Goal: Task Accomplishment & Management: Manage account settings

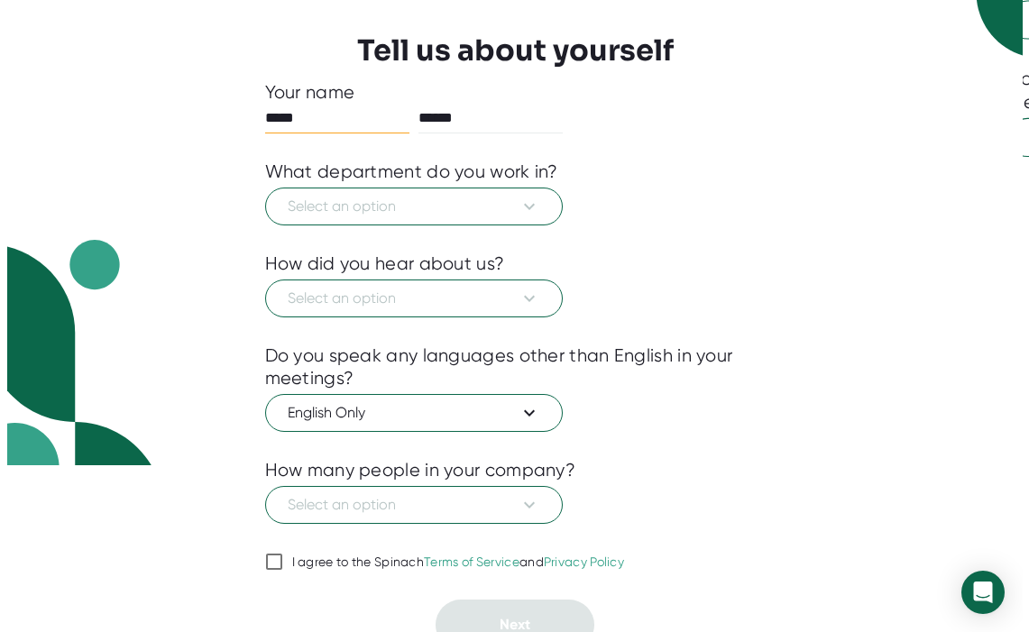
scroll to position [183, 0]
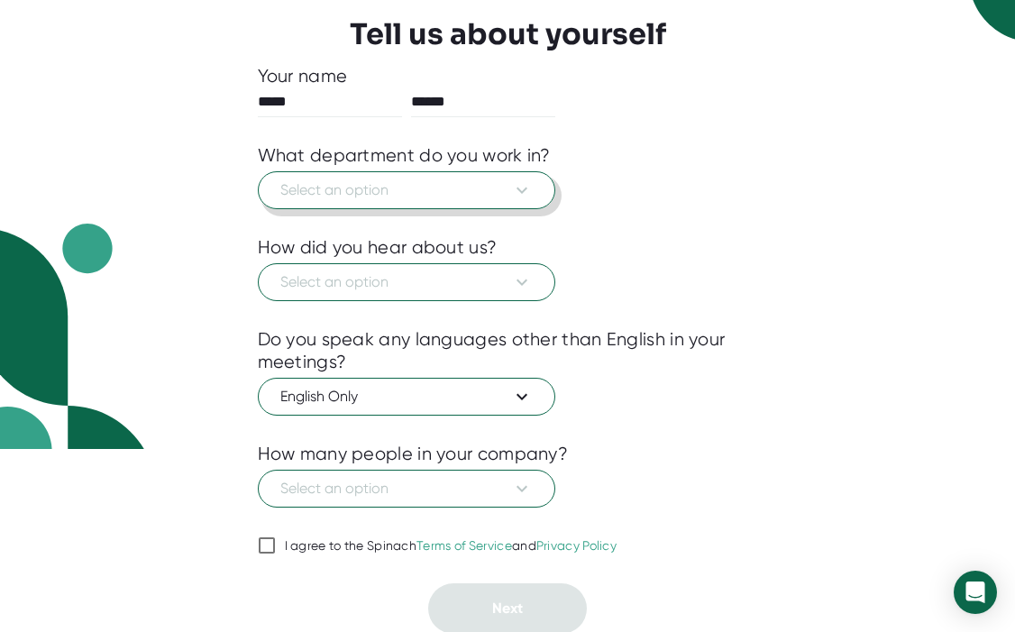
click at [515, 192] on icon at bounding box center [522, 190] width 22 height 22
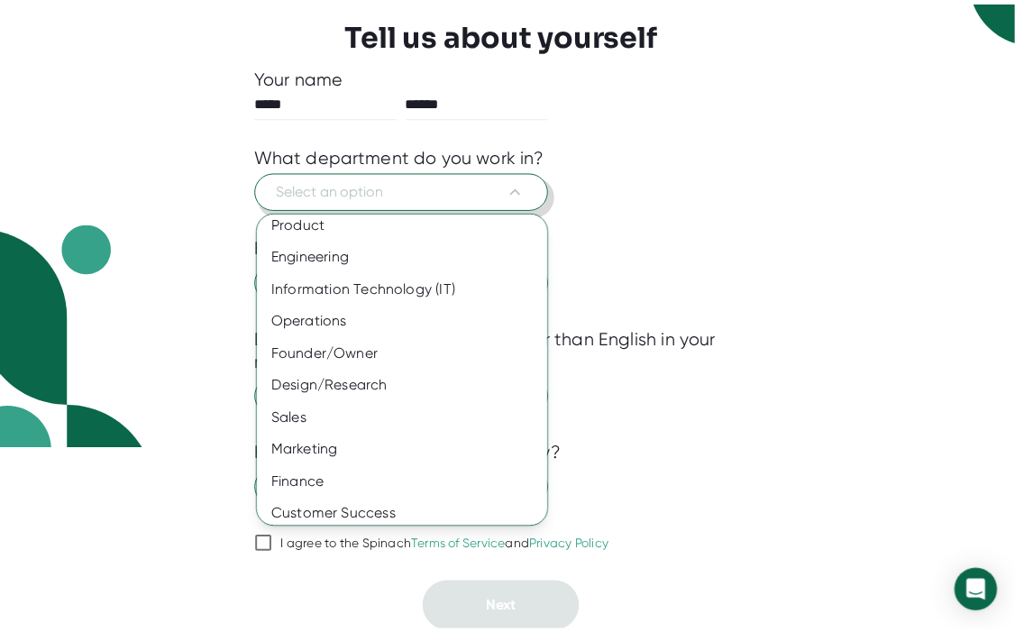
scroll to position [0, 0]
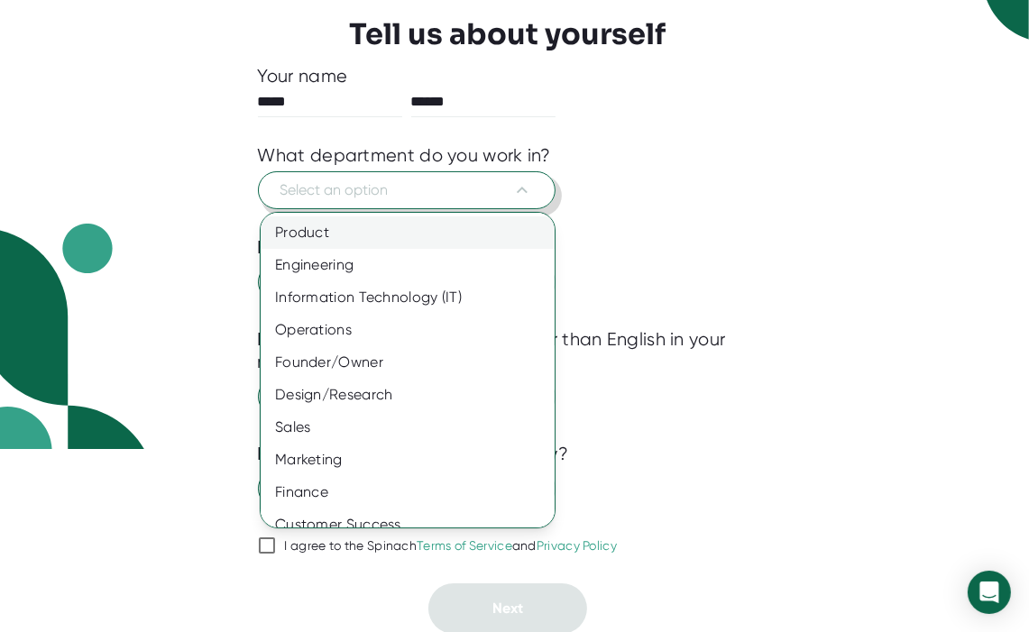
click at [299, 239] on div "Product" at bounding box center [415, 232] width 308 height 32
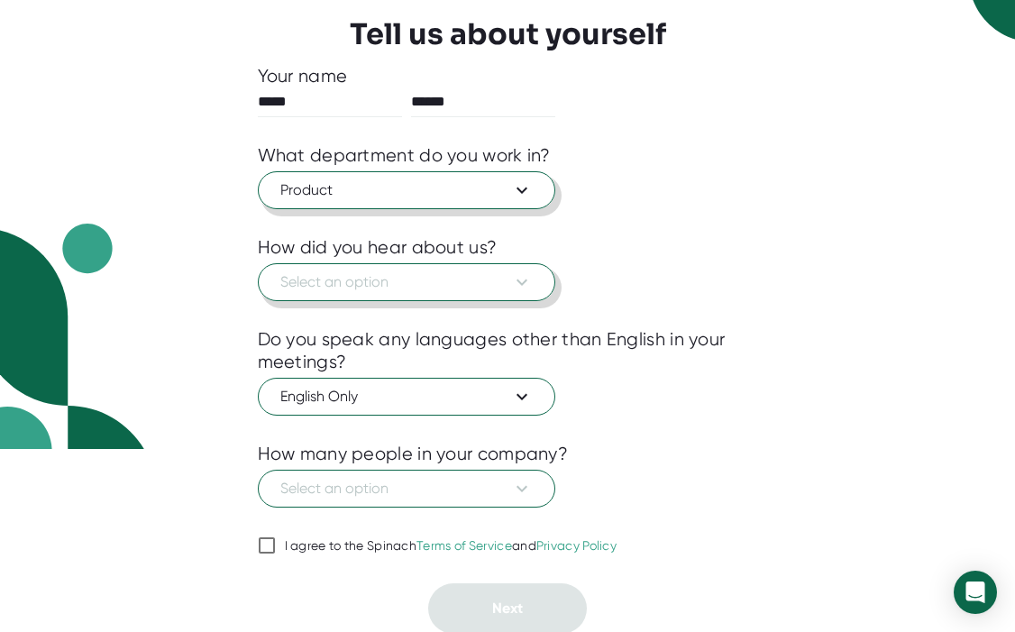
click at [341, 284] on span "Select an option" at bounding box center [406, 282] width 253 height 22
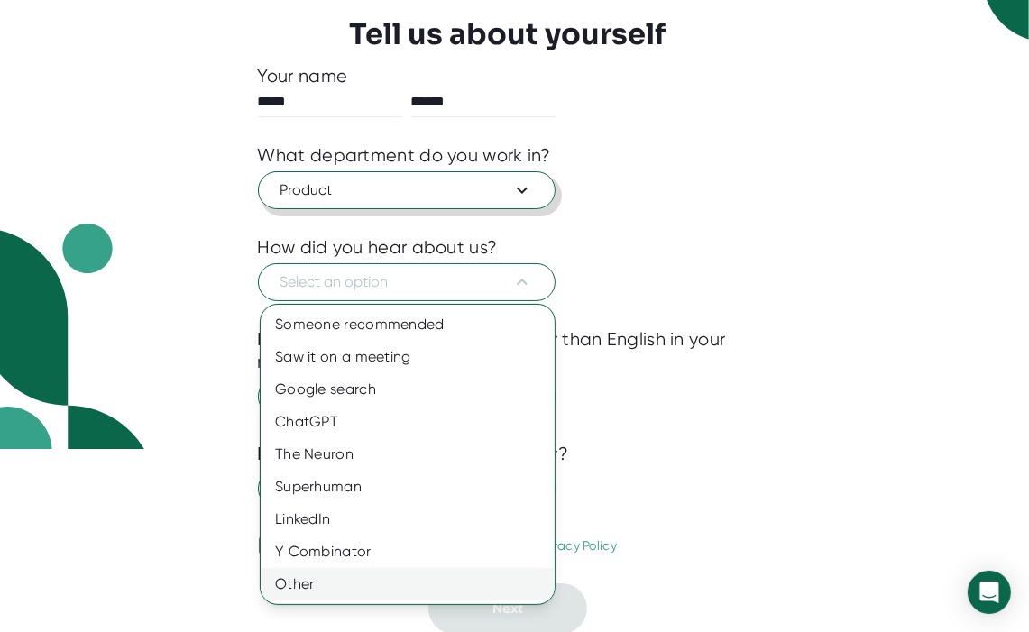
click at [295, 587] on div "Other" at bounding box center [408, 584] width 294 height 32
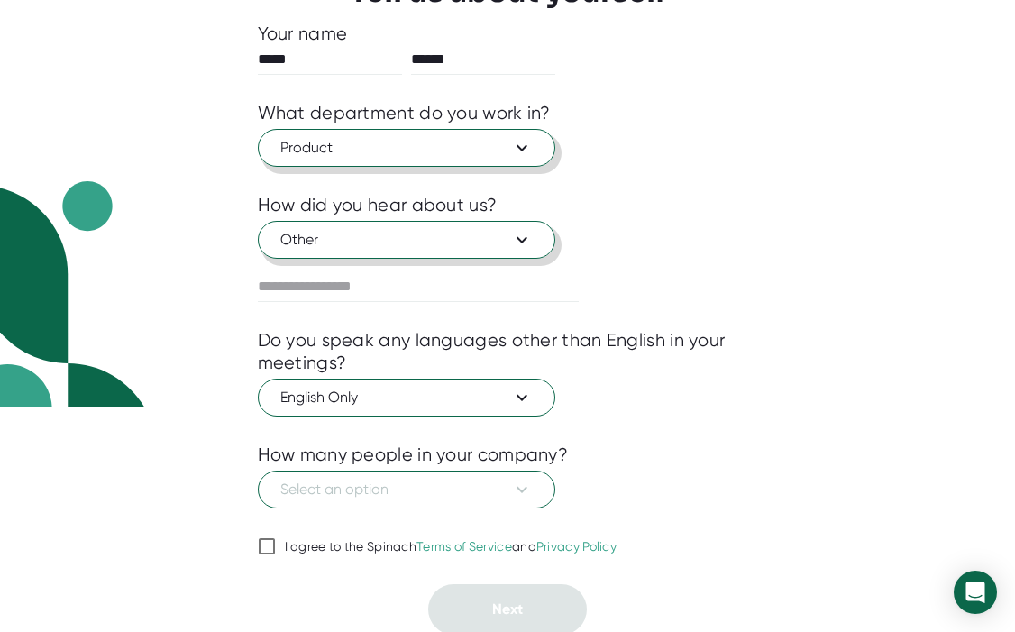
scroll to position [225, 0]
click at [234, 455] on div "1 About 2 Sync Calendar Use Spinach Tell us about yourself Your name ***** ****…" at bounding box center [508, 240] width 591 height 790
click at [268, 544] on input "I agree to the Spinach Terms of Service and Privacy Policy" at bounding box center [267, 547] width 18 height 22
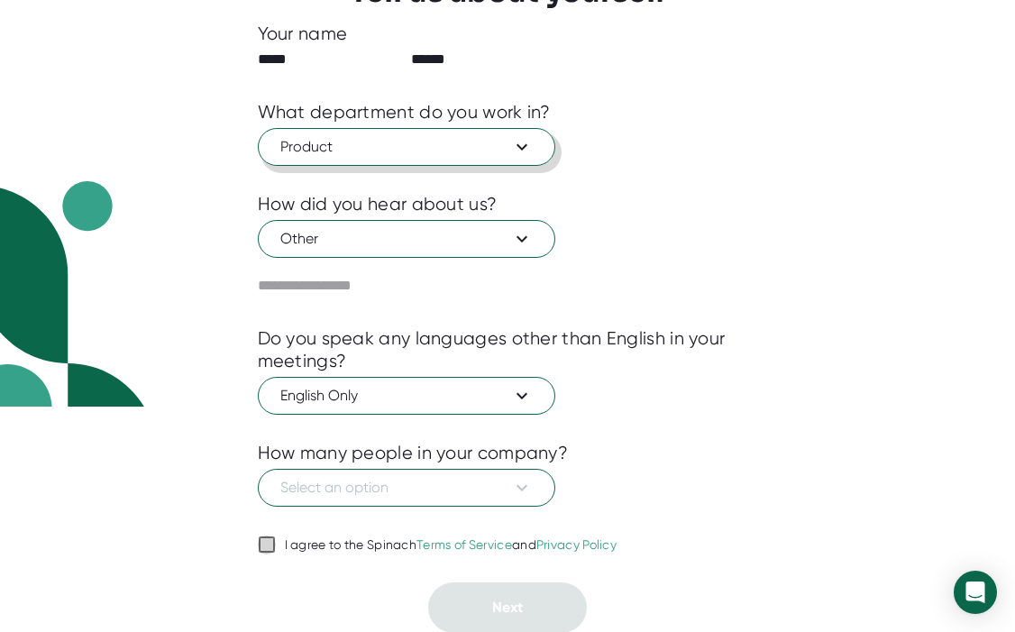
checkbox input "true"
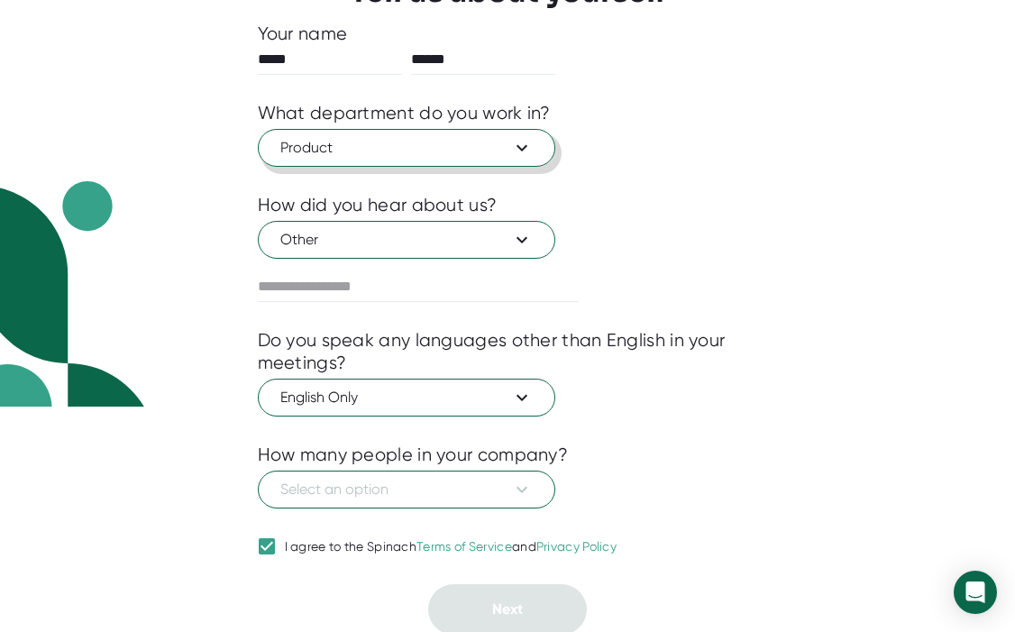
click at [691, 515] on div at bounding box center [508, 522] width 501 height 27
click at [458, 497] on span "Select an option" at bounding box center [406, 490] width 253 height 22
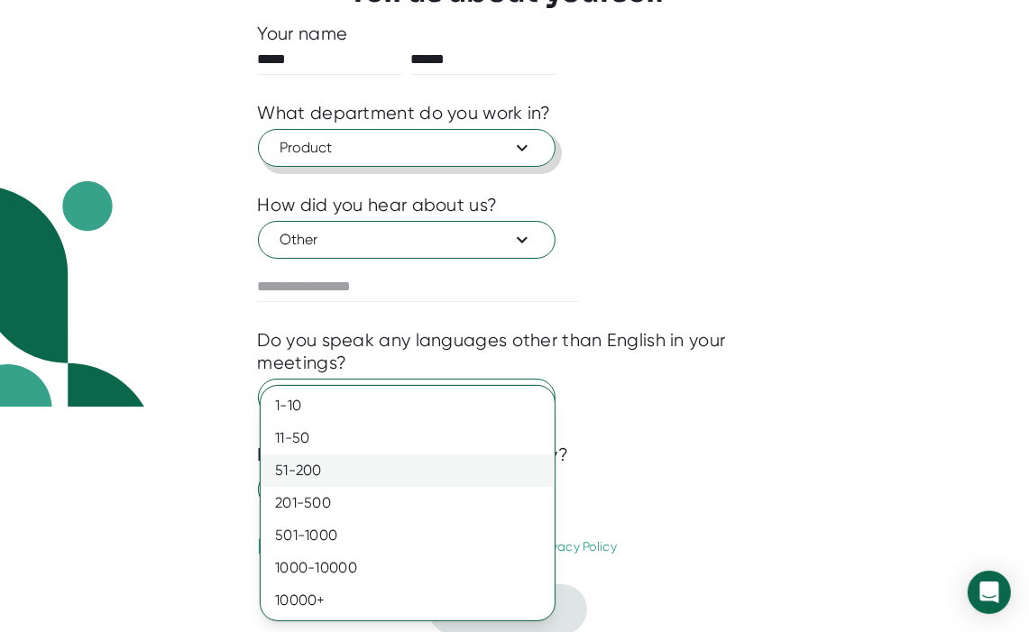
click at [399, 472] on div "51-200" at bounding box center [408, 471] width 294 height 32
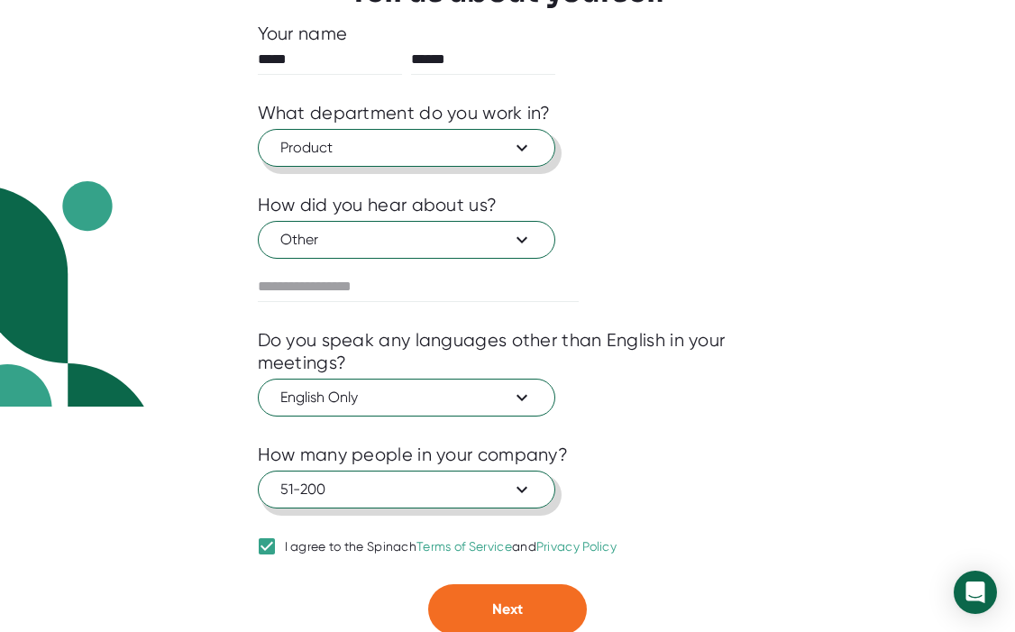
click at [472, 495] on span "51-200" at bounding box center [406, 490] width 253 height 22
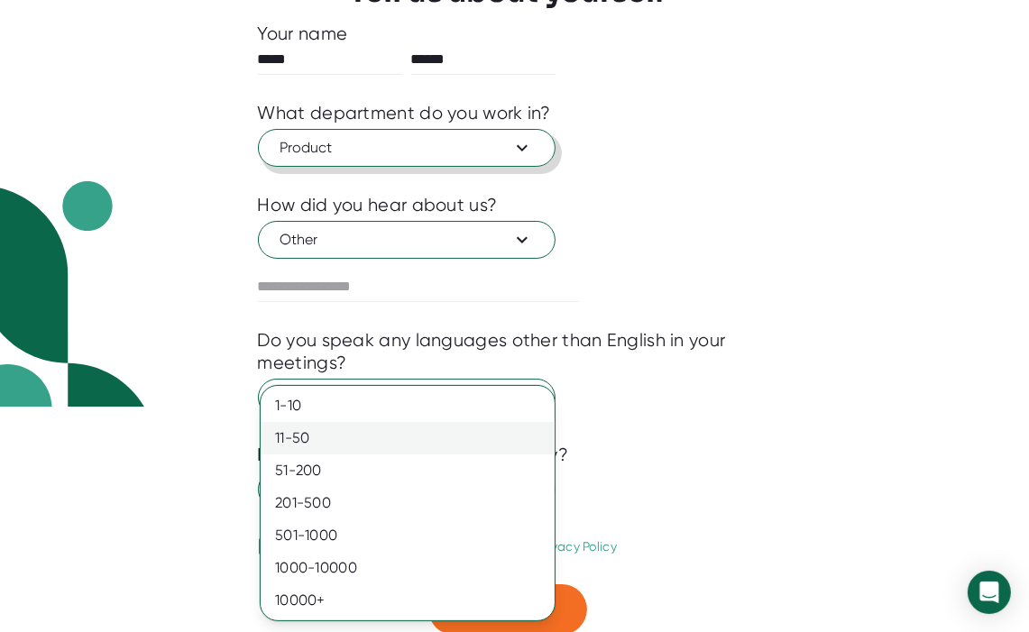
click at [390, 447] on div "11-50" at bounding box center [408, 438] width 294 height 32
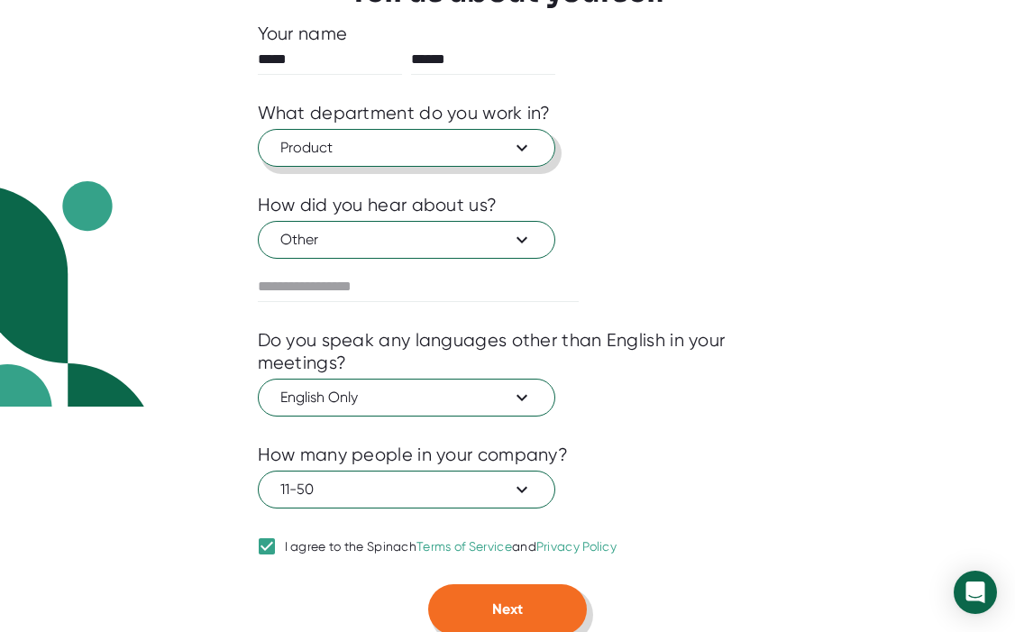
click at [535, 616] on button "Next" at bounding box center [507, 609] width 159 height 51
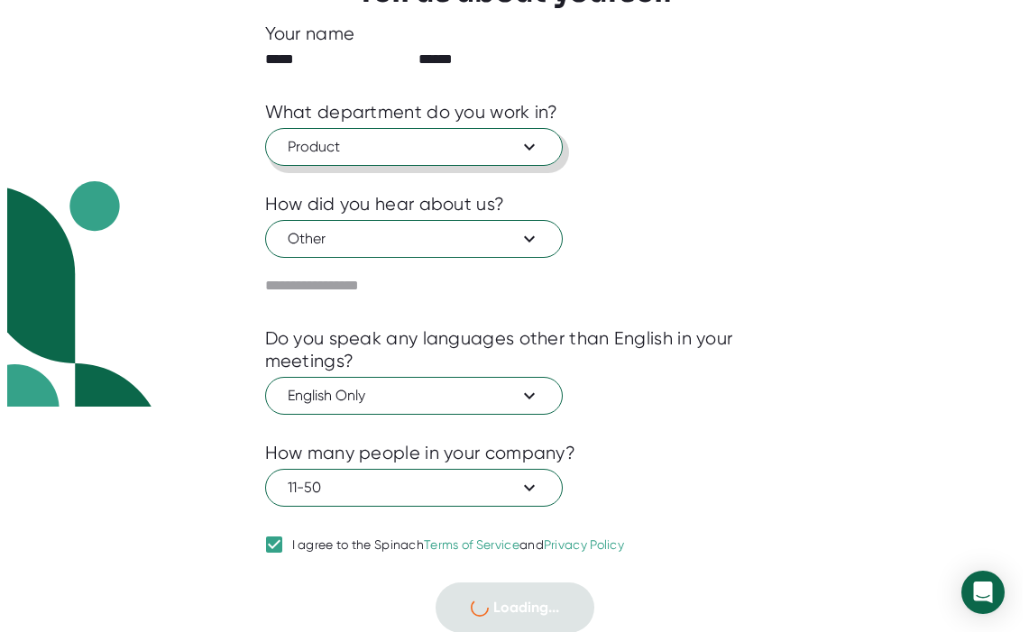
scroll to position [0, 0]
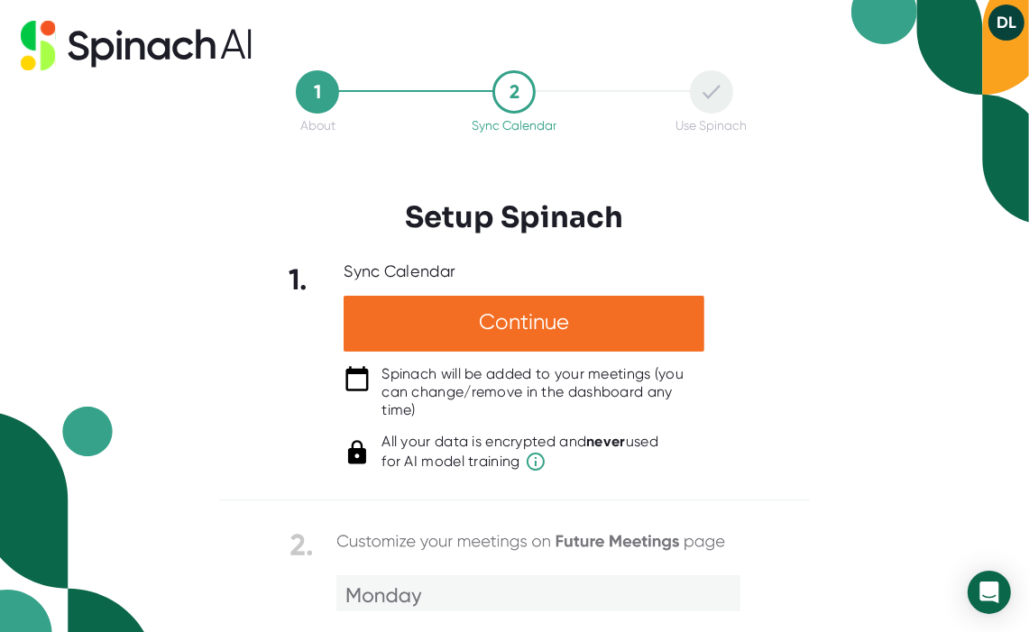
click at [811, 549] on div "1 About 2 Sync Calendar Use Spinach Setup Spinach 1. Sync Calendar Continue Spi…" at bounding box center [514, 316] width 1029 height 632
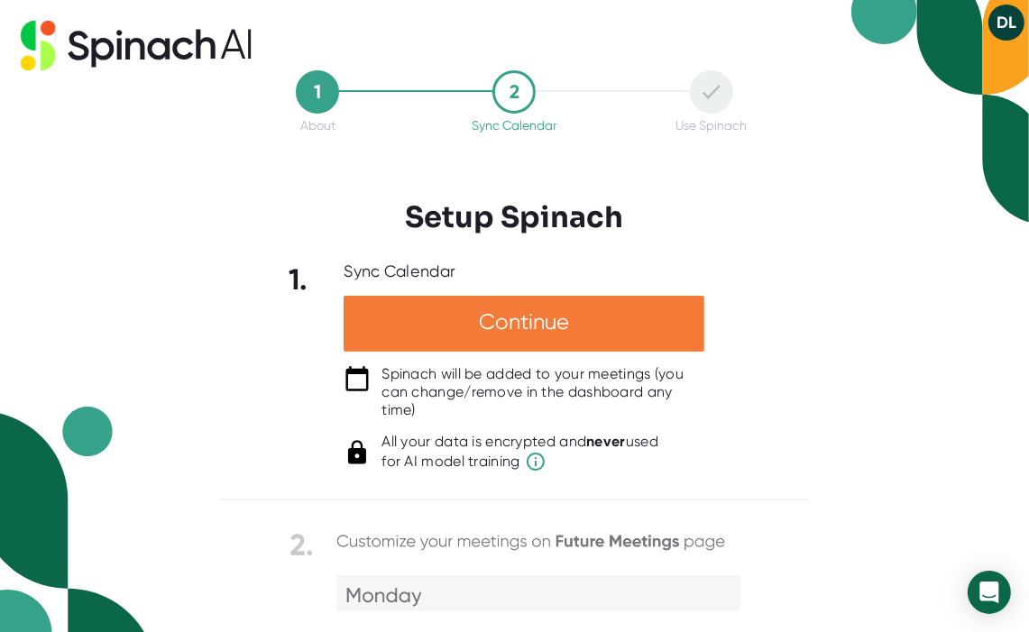
click at [535, 336] on div "Continue" at bounding box center [524, 324] width 361 height 56
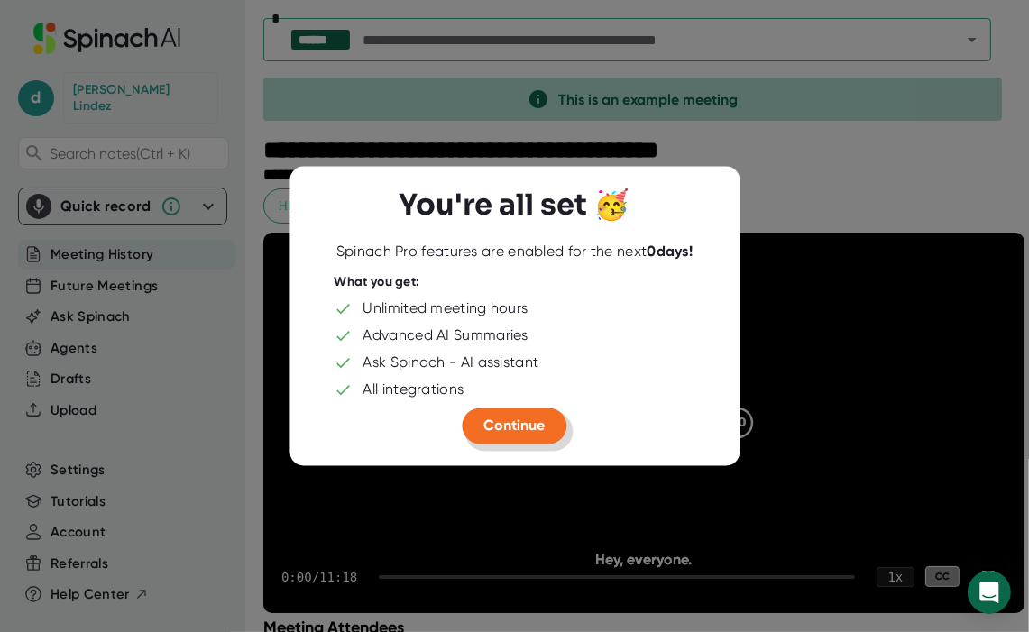
click at [525, 425] on span "Continue" at bounding box center [514, 425] width 61 height 17
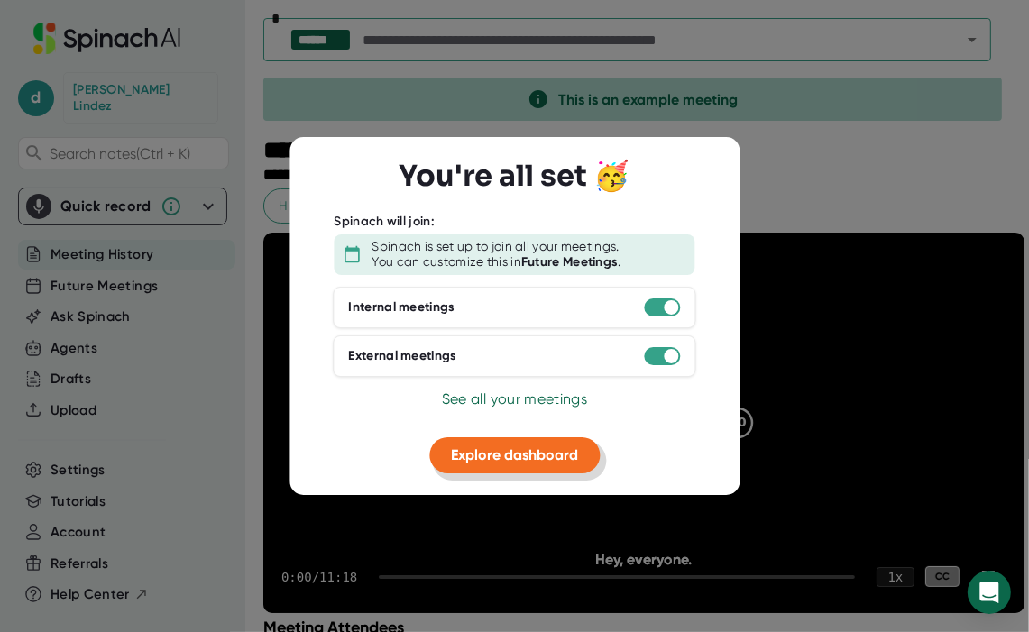
click at [497, 458] on span "Explore dashboard" at bounding box center [514, 454] width 127 height 17
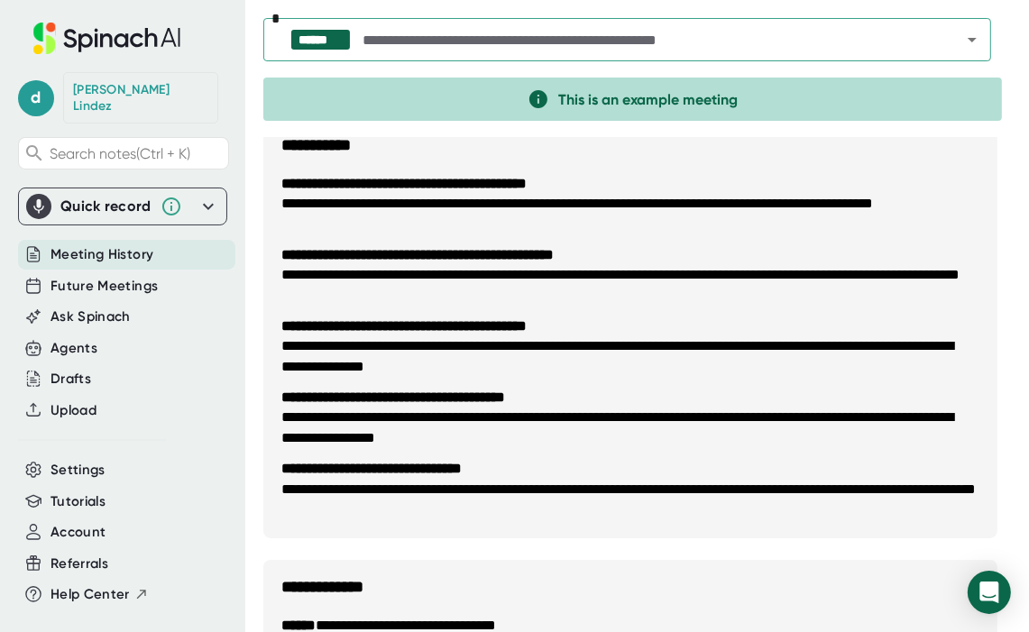
scroll to position [902, 0]
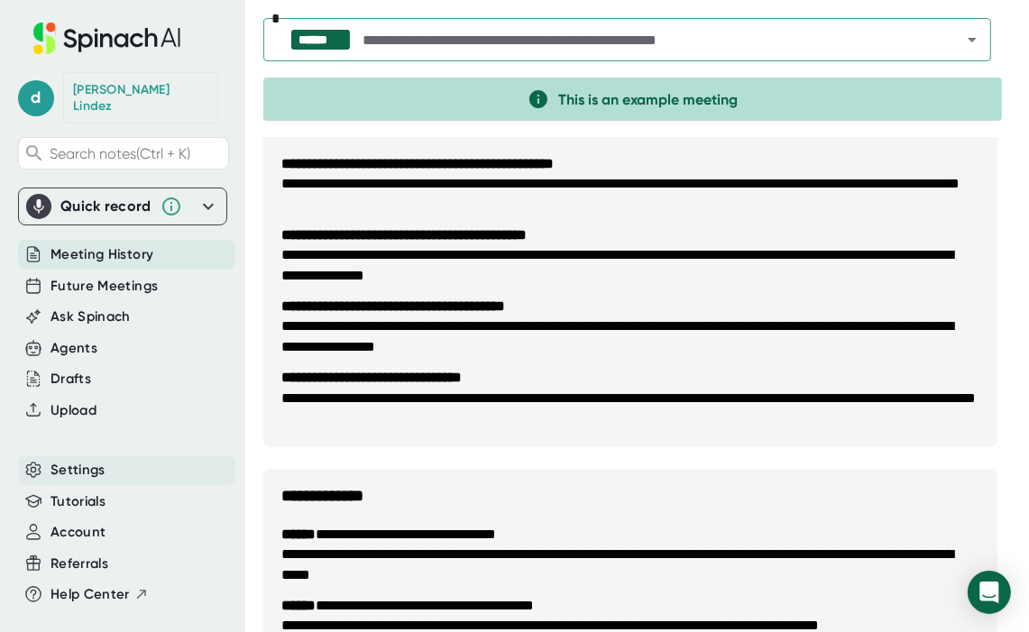
click at [73, 460] on span "Settings" at bounding box center [78, 470] width 55 height 21
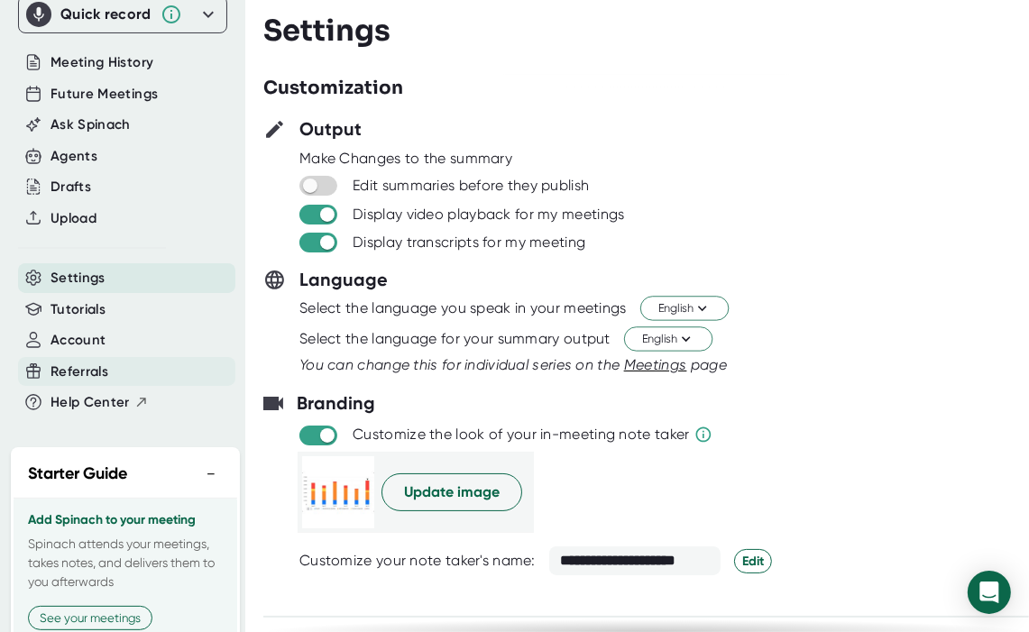
scroll to position [263, 0]
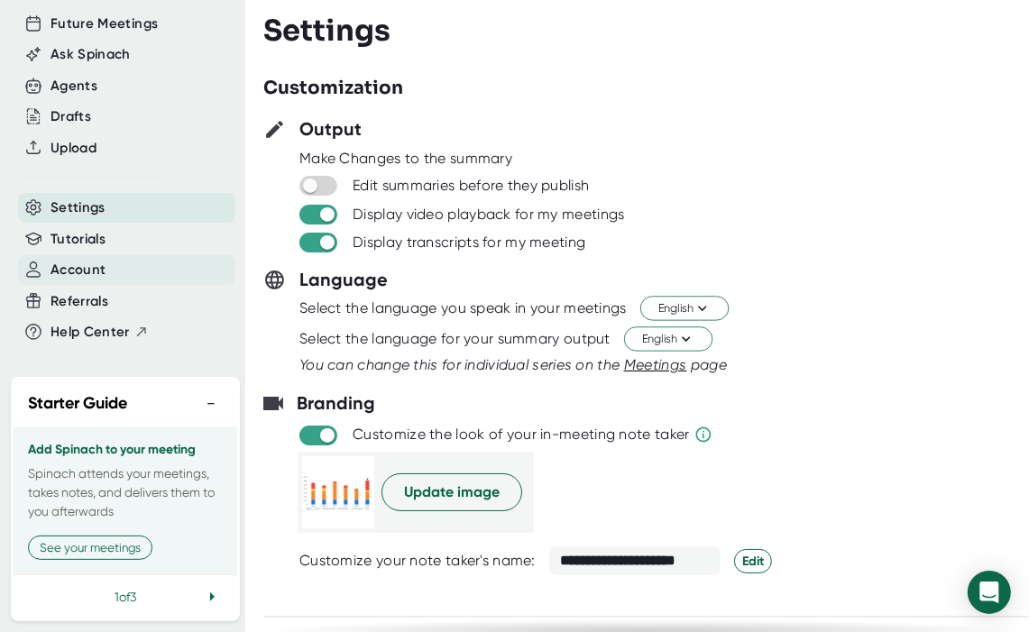
click at [89, 260] on span "Account" at bounding box center [78, 270] width 55 height 21
